Goal: Task Accomplishment & Management: Use online tool/utility

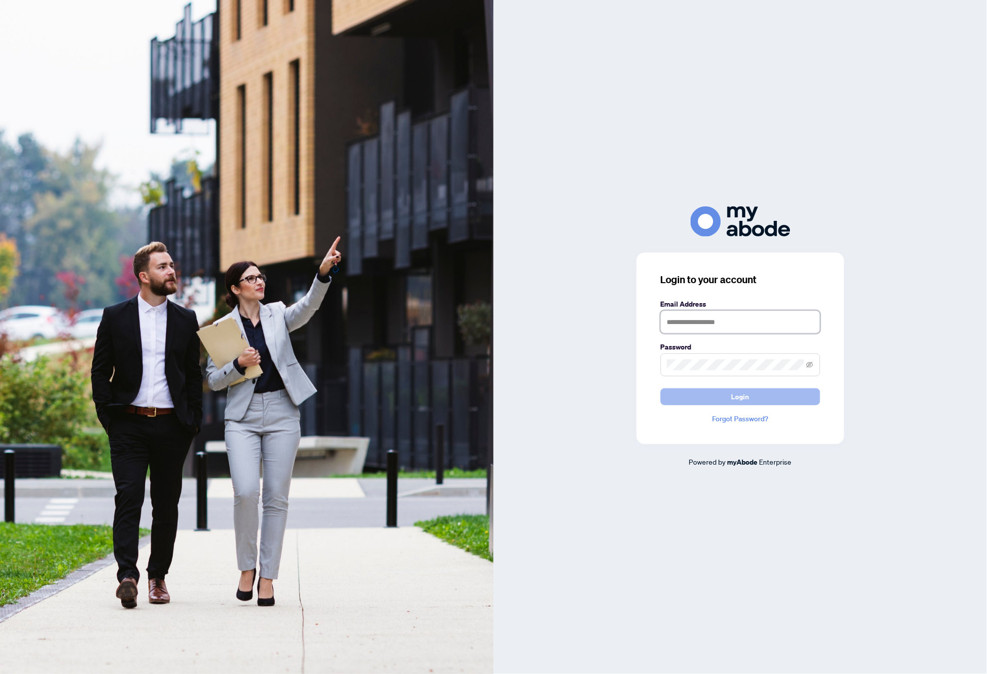
type input "**********"
click at [707, 393] on button "Login" at bounding box center [740, 397] width 160 height 17
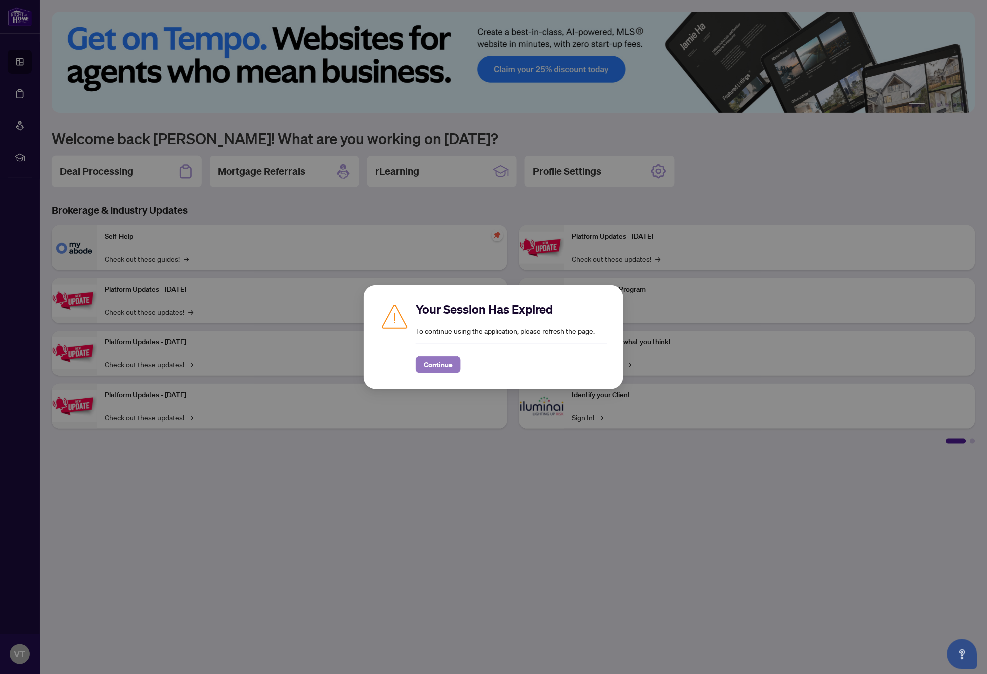
click at [435, 365] on span "Continue" at bounding box center [437, 365] width 29 height 16
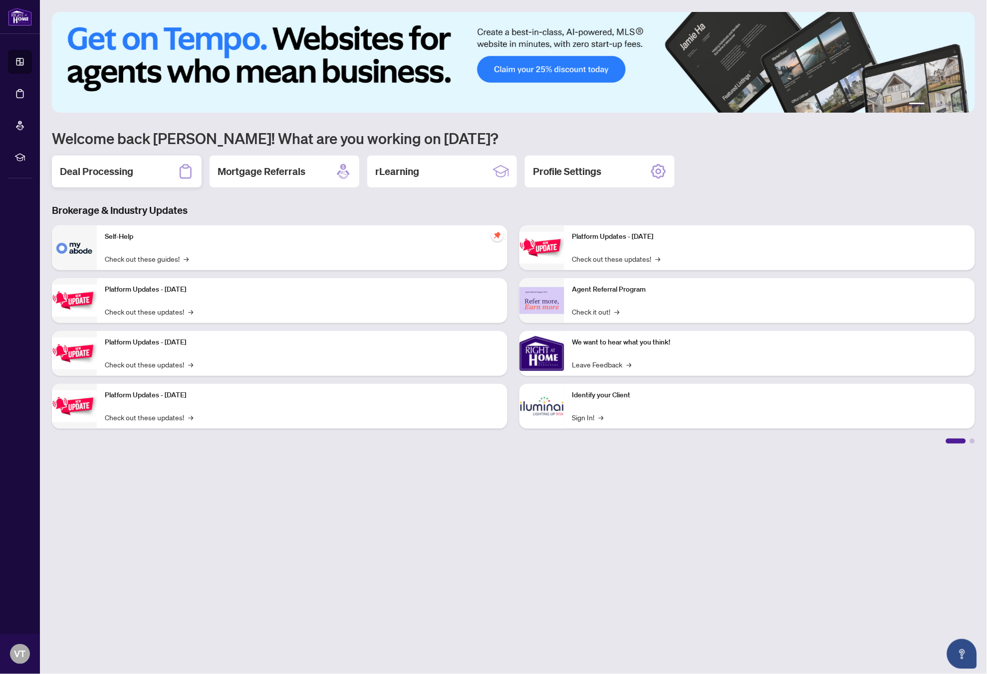
click at [102, 180] on div "Deal Processing" at bounding box center [127, 172] width 150 height 32
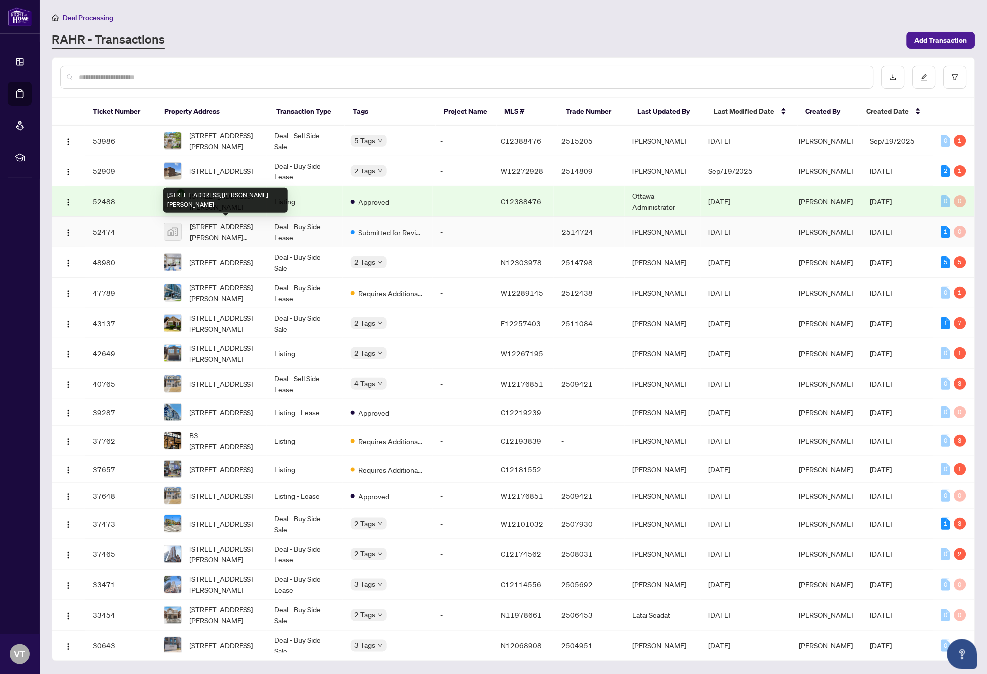
click at [216, 229] on span "[STREET_ADDRESS][PERSON_NAME][PERSON_NAME]" at bounding box center [224, 232] width 69 height 22
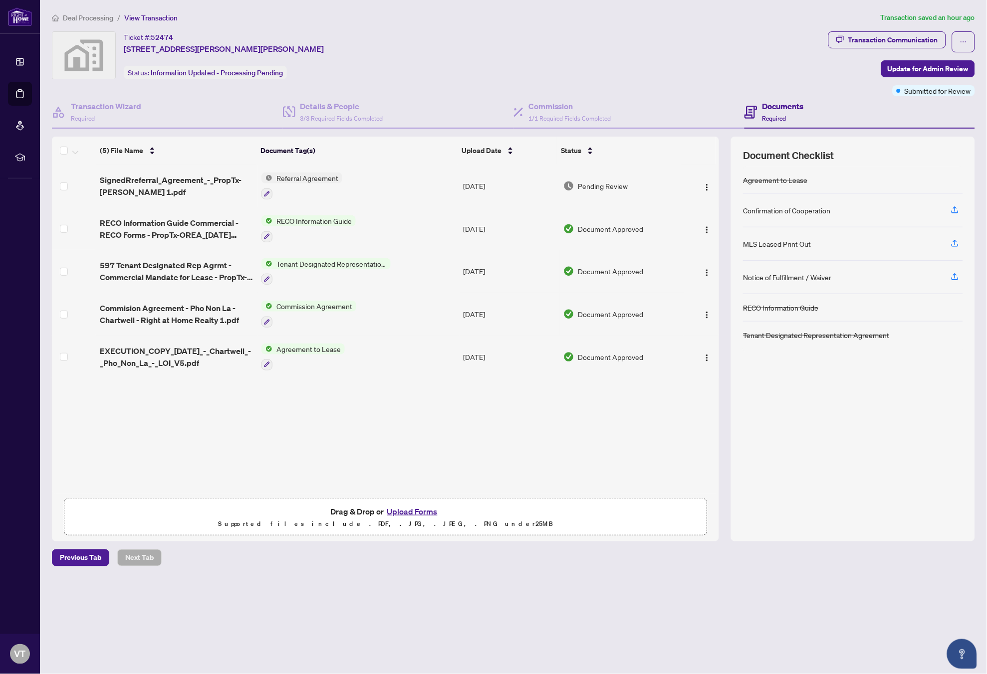
click at [420, 512] on button "Upload Forms" at bounding box center [412, 511] width 56 height 13
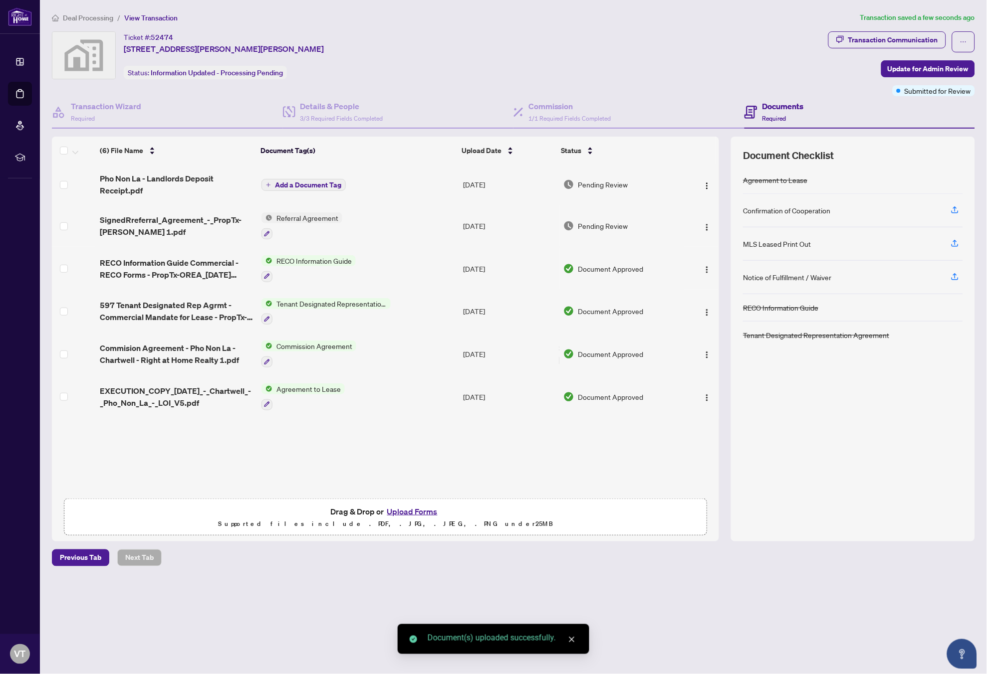
click at [298, 188] on button "Add a Document Tag" at bounding box center [303, 185] width 84 height 12
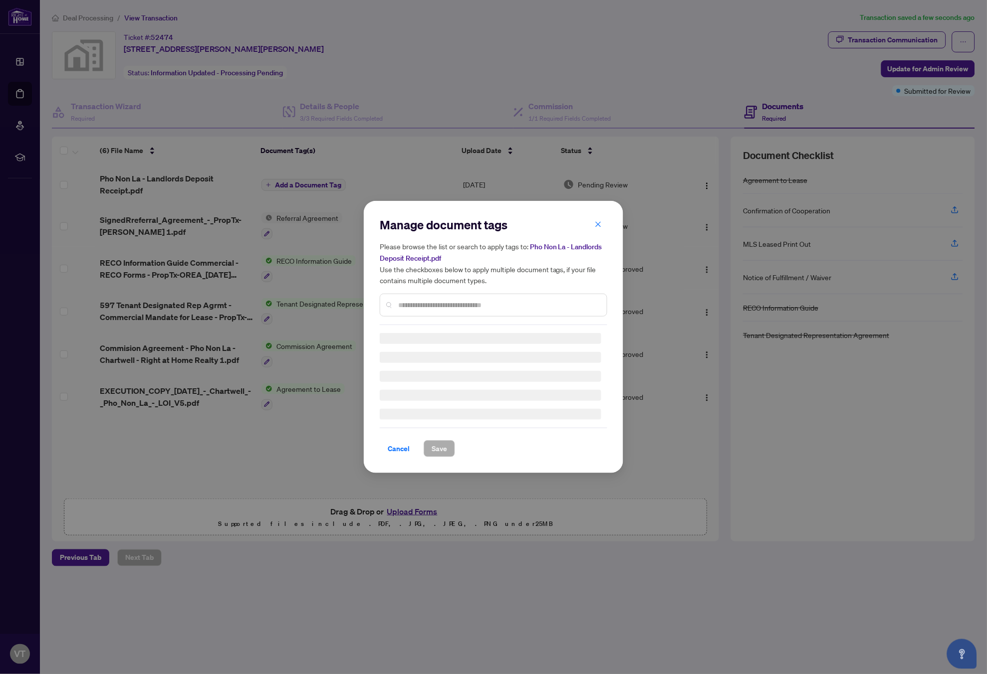
click at [459, 308] on input "text" at bounding box center [498, 305] width 201 height 11
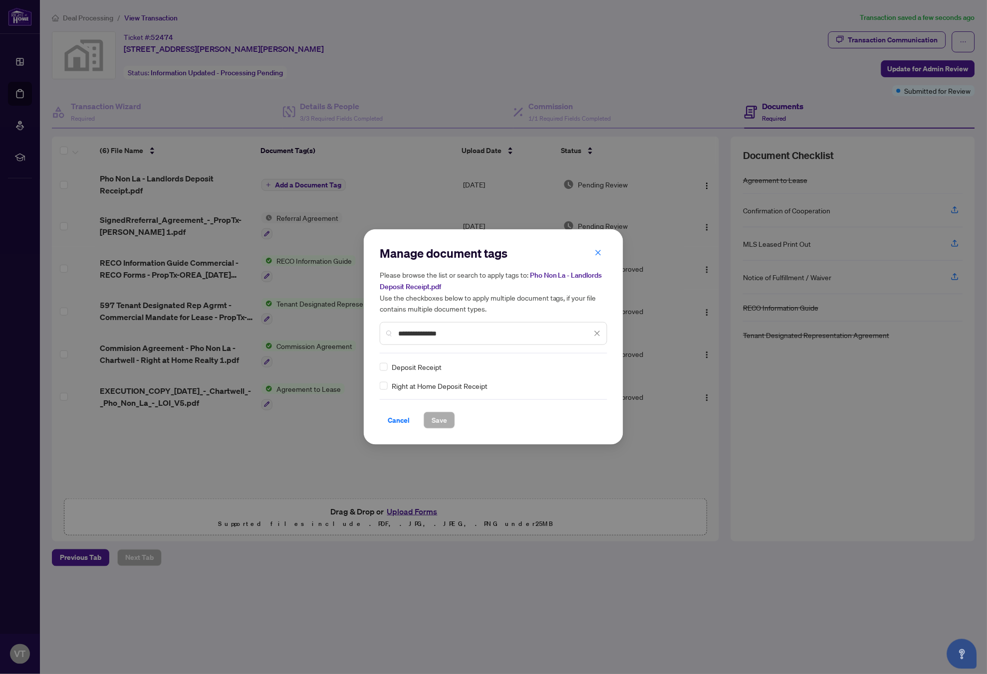
type input "**********"
click at [449, 419] on button "Save" at bounding box center [438, 420] width 31 height 17
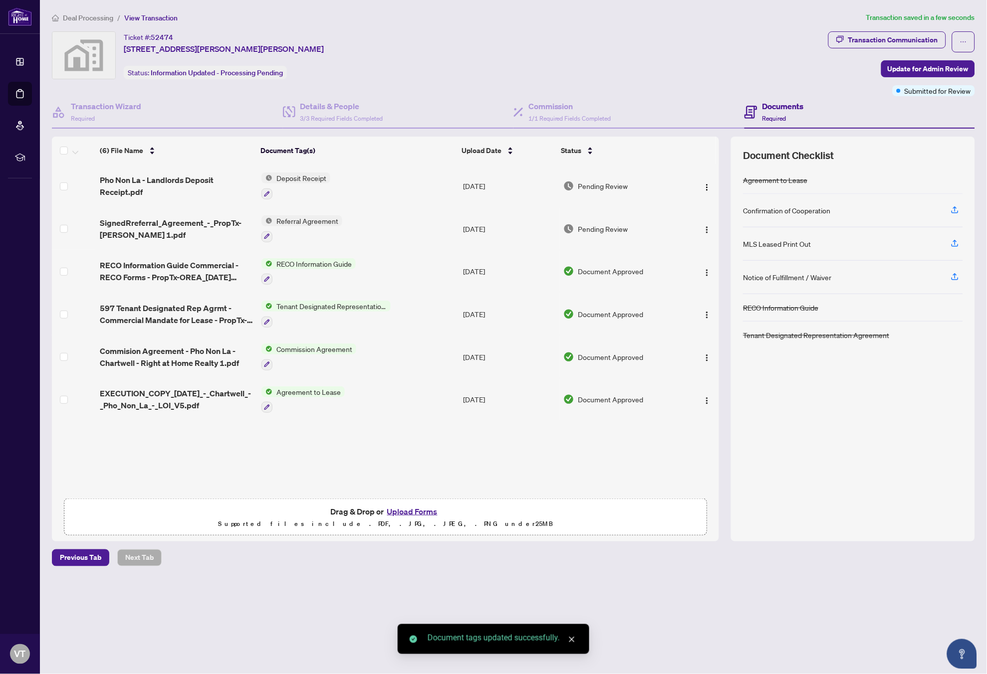
click at [432, 83] on div "Ticket #: 52474 [STREET_ADDRESS][PERSON_NAME][PERSON_NAME] Status: Information …" at bounding box center [438, 63] width 776 height 65
